Goal: Task Accomplishment & Management: Use online tool/utility

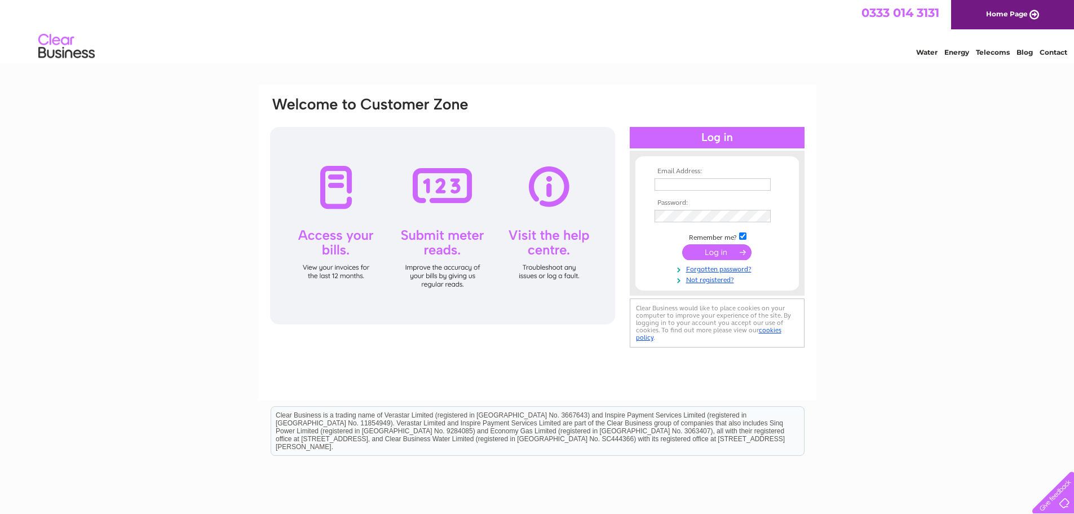
type input "office@wearehopechurch.net"
click at [689, 250] on input "submit" at bounding box center [716, 252] width 69 height 16
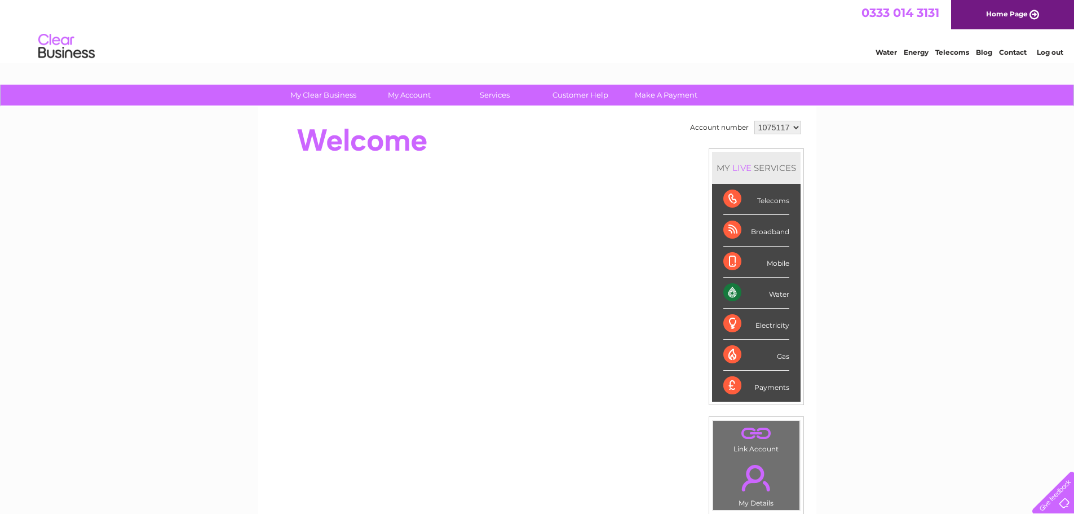
click at [772, 293] on div "Water" at bounding box center [756, 292] width 66 height 31
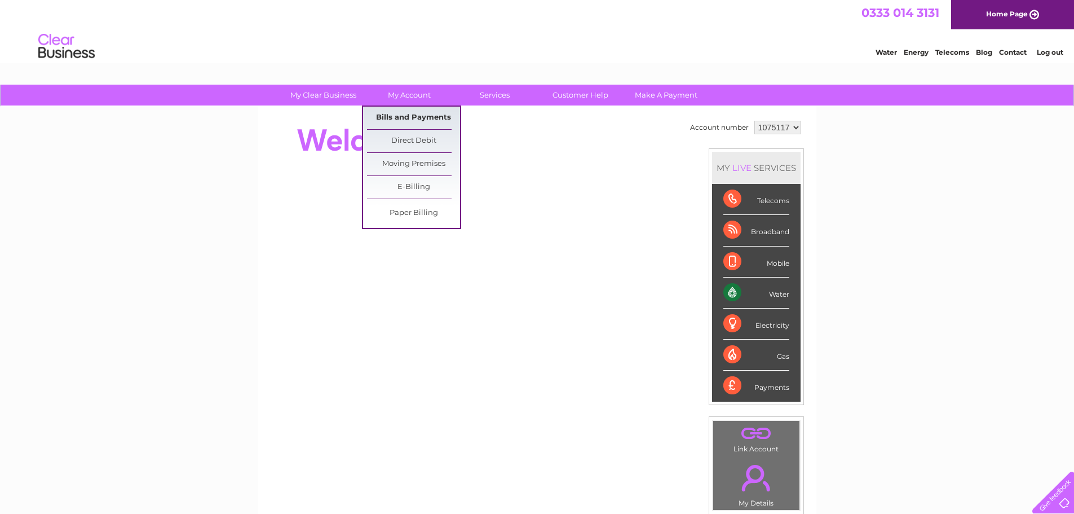
click at [396, 116] on link "Bills and Payments" at bounding box center [413, 118] width 93 height 23
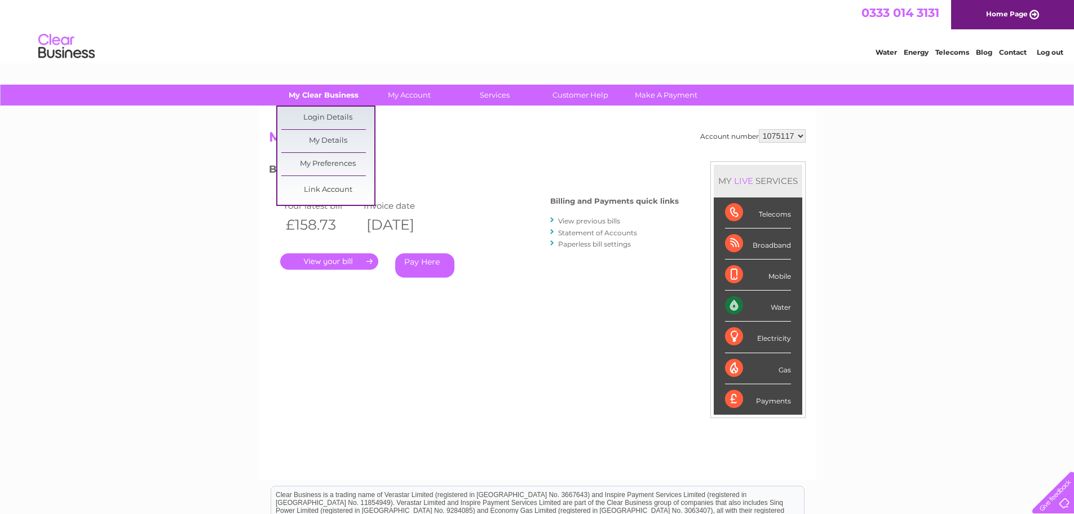
click at [335, 98] on link "My Clear Business" at bounding box center [323, 95] width 93 height 21
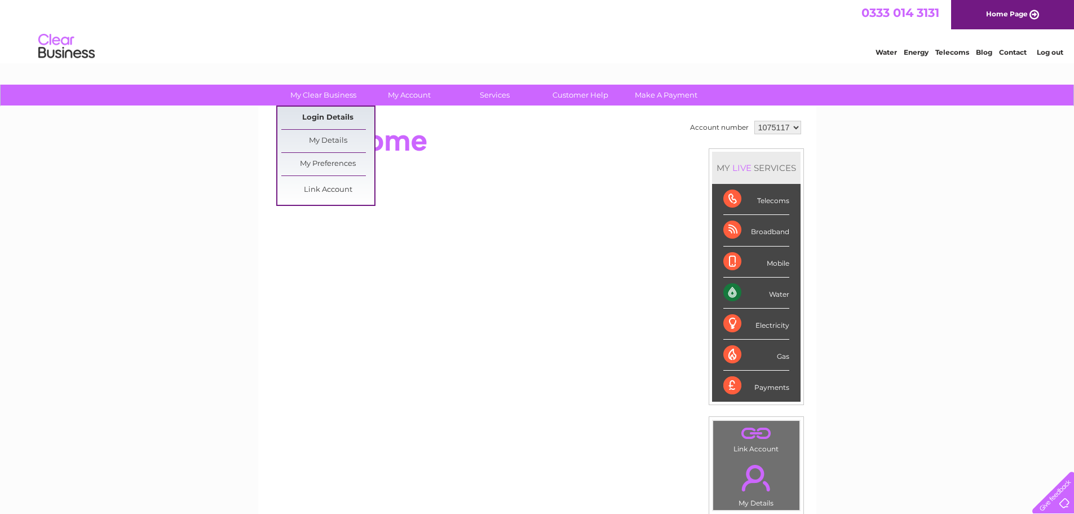
click at [326, 111] on link "Login Details" at bounding box center [327, 118] width 93 height 23
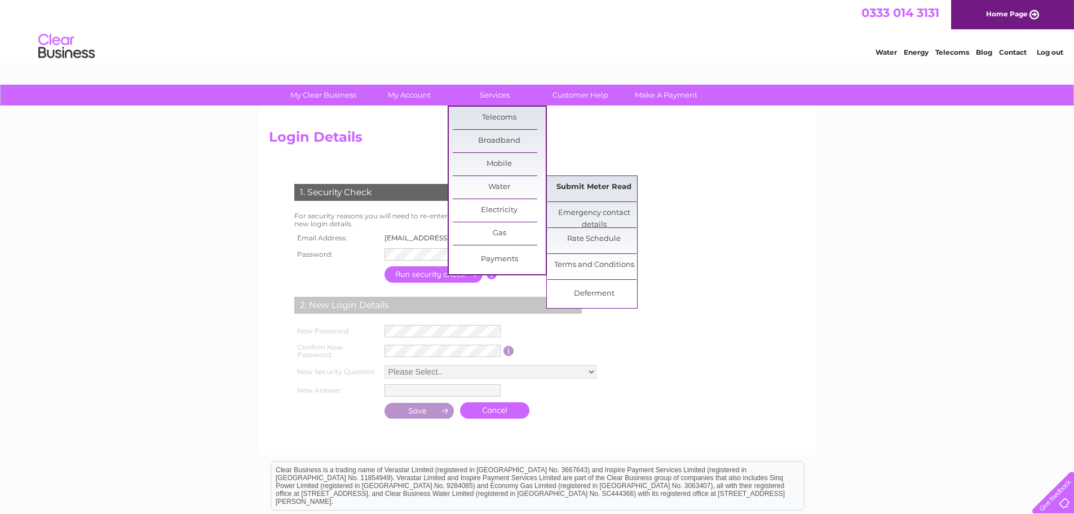
click at [612, 188] on link "Submit Meter Read" at bounding box center [593, 187] width 93 height 23
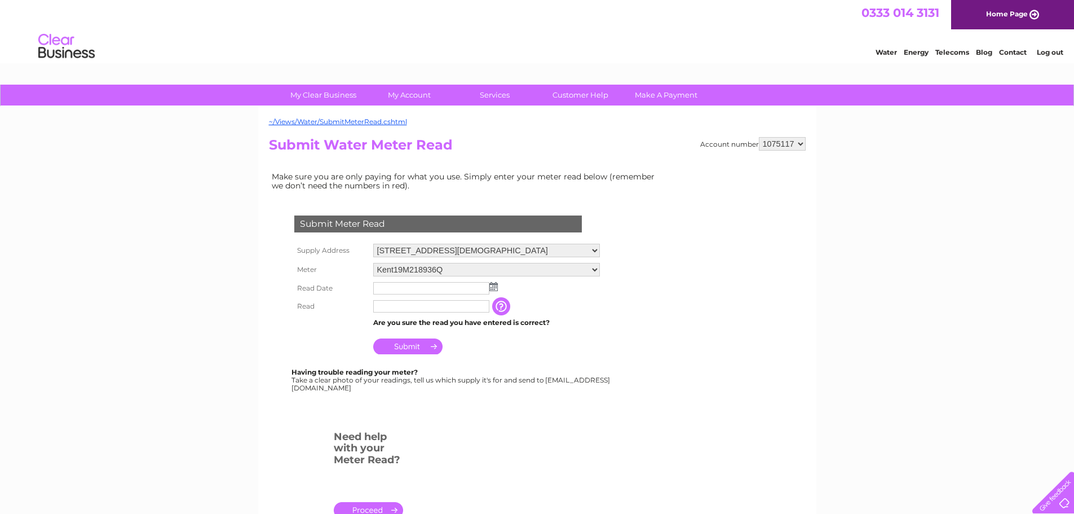
click at [491, 289] on img at bounding box center [493, 286] width 8 height 9
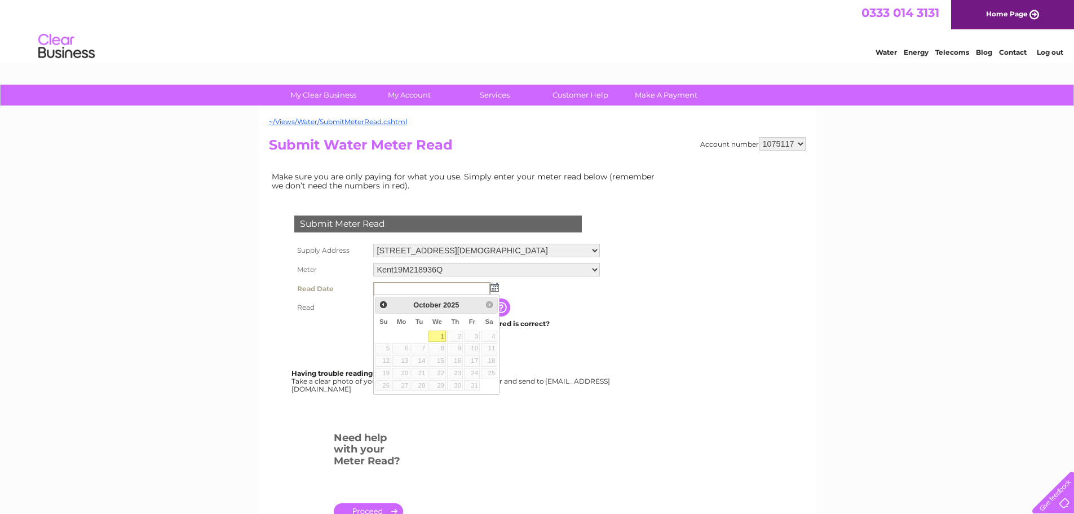
click at [438, 336] on link "1" at bounding box center [437, 335] width 18 height 11
type input "2025/10/01"
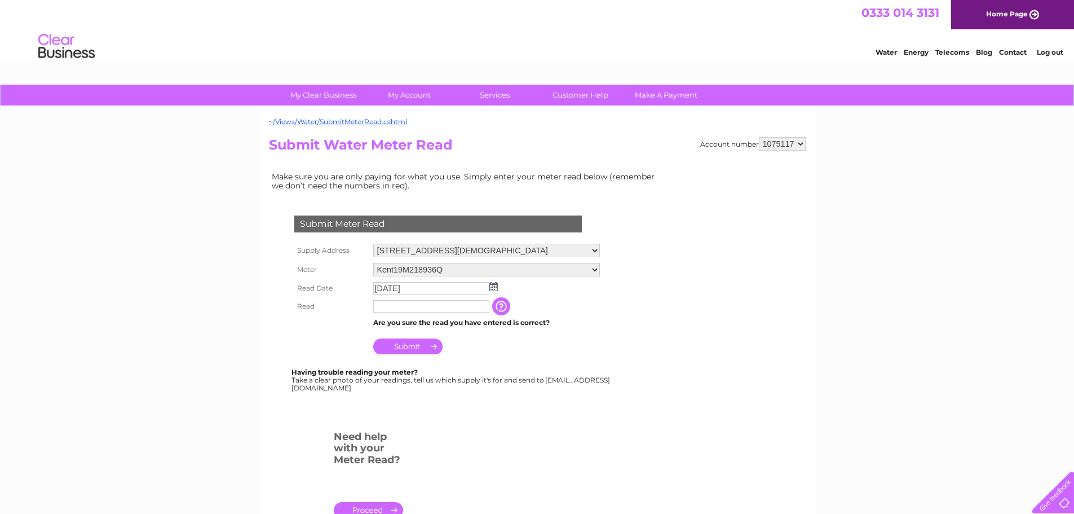
click at [399, 304] on input "text" at bounding box center [431, 306] width 116 height 12
type input "02134"
click at [397, 344] on input "Submit" at bounding box center [407, 347] width 69 height 16
